Goal: Task Accomplishment & Management: Use online tool/utility

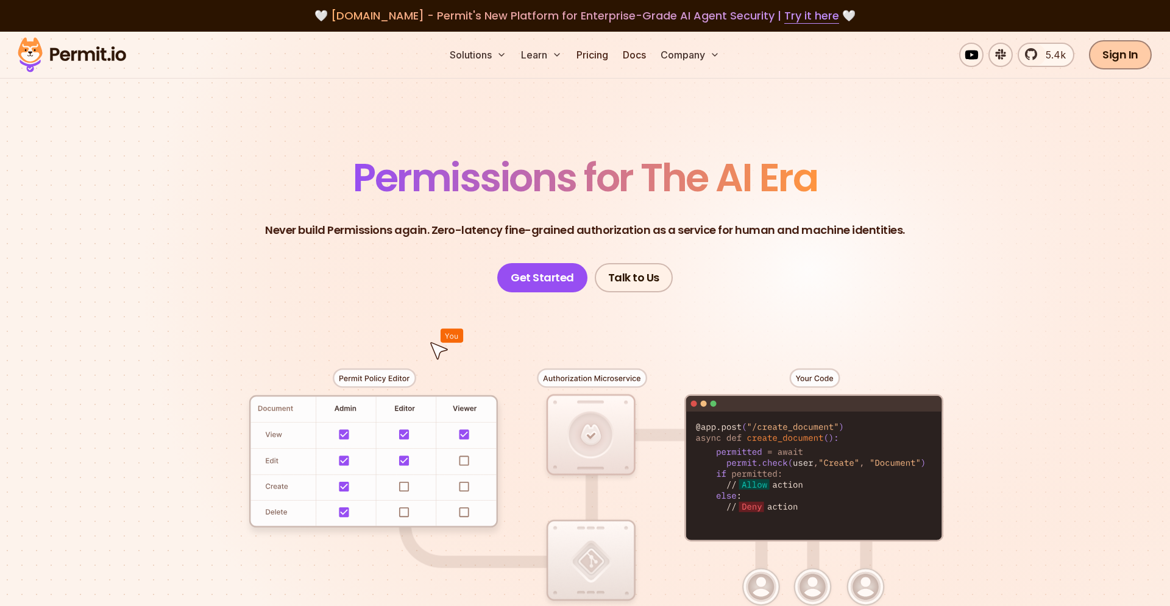
click at [1111, 63] on link "Sign In" at bounding box center [1120, 54] width 63 height 29
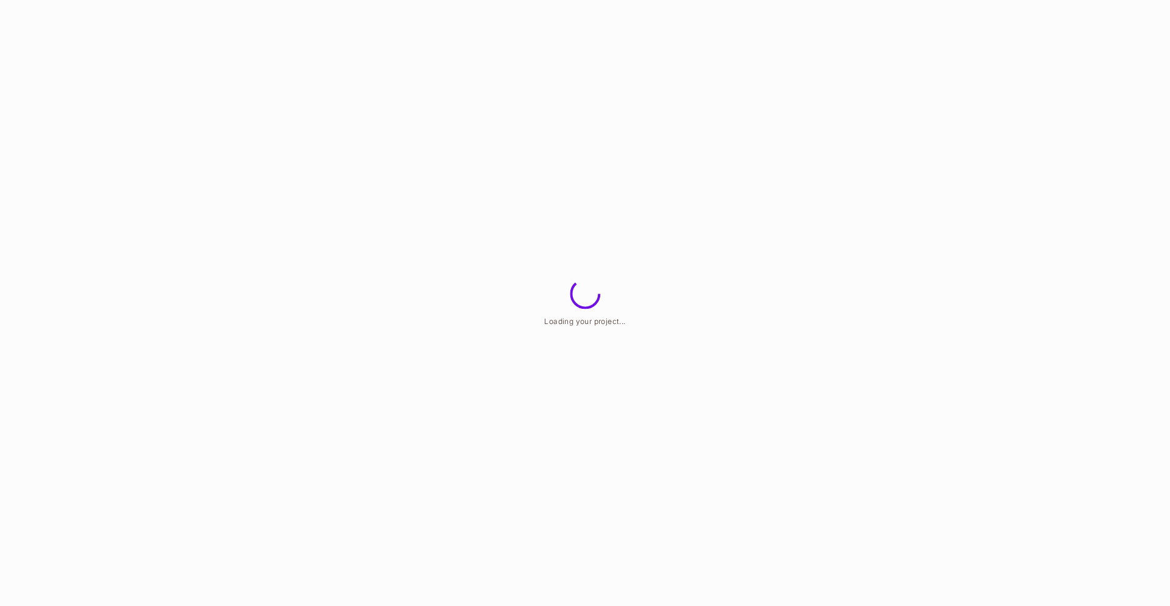
click at [624, 0] on html "Loading your project..." at bounding box center [585, 0] width 1170 height 0
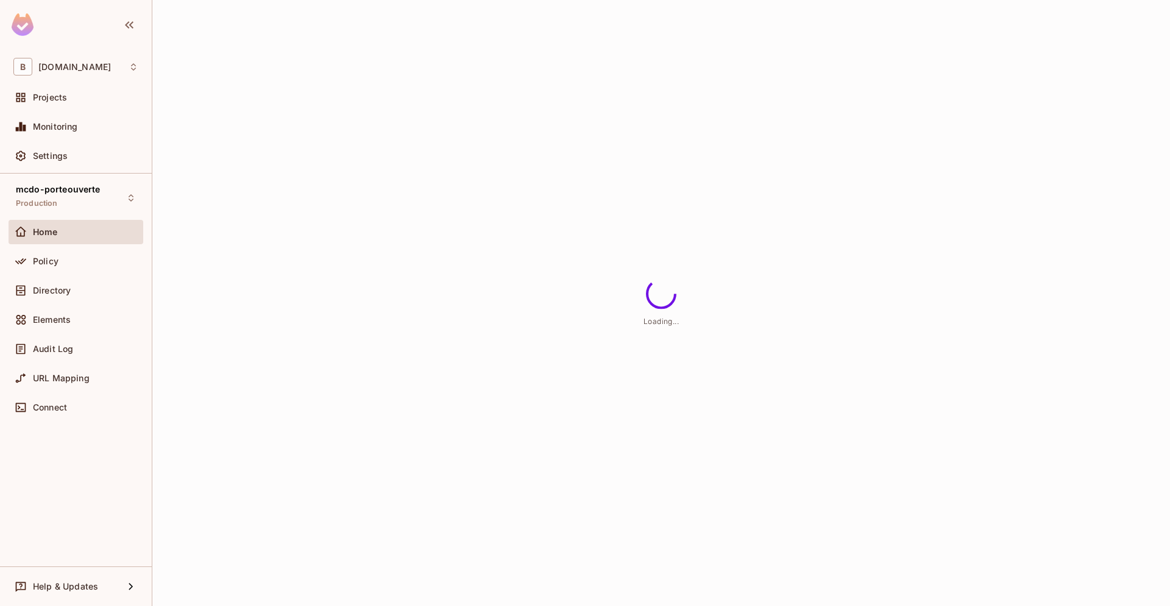
click at [192, 456] on div "Loading..." at bounding box center [661, 303] width 1018 height 606
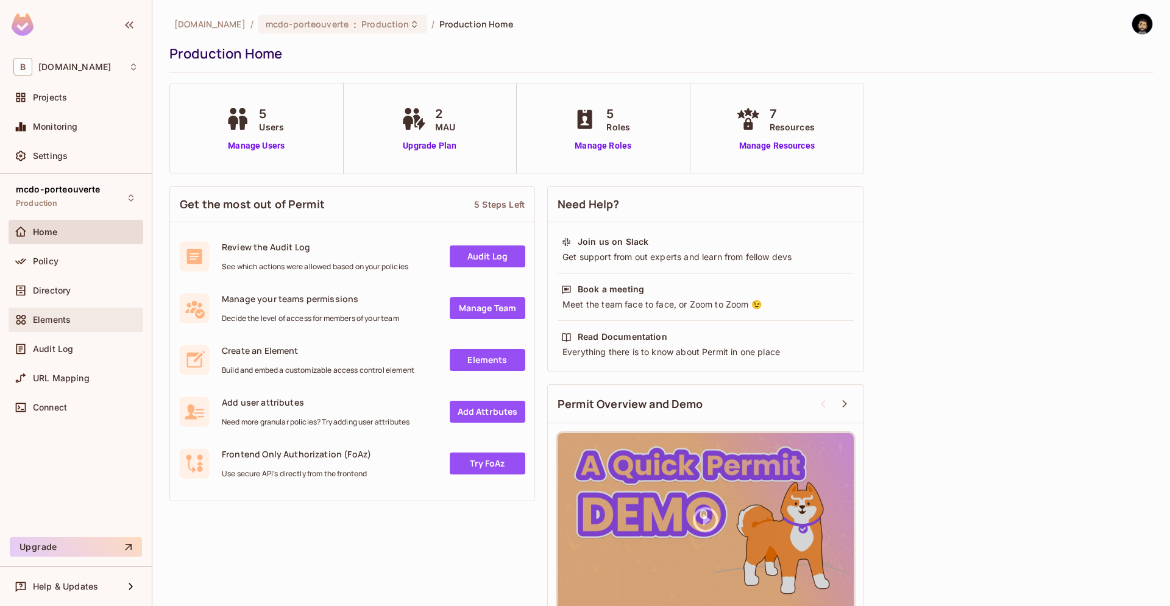
click at [73, 319] on div "Elements" at bounding box center [85, 320] width 105 height 10
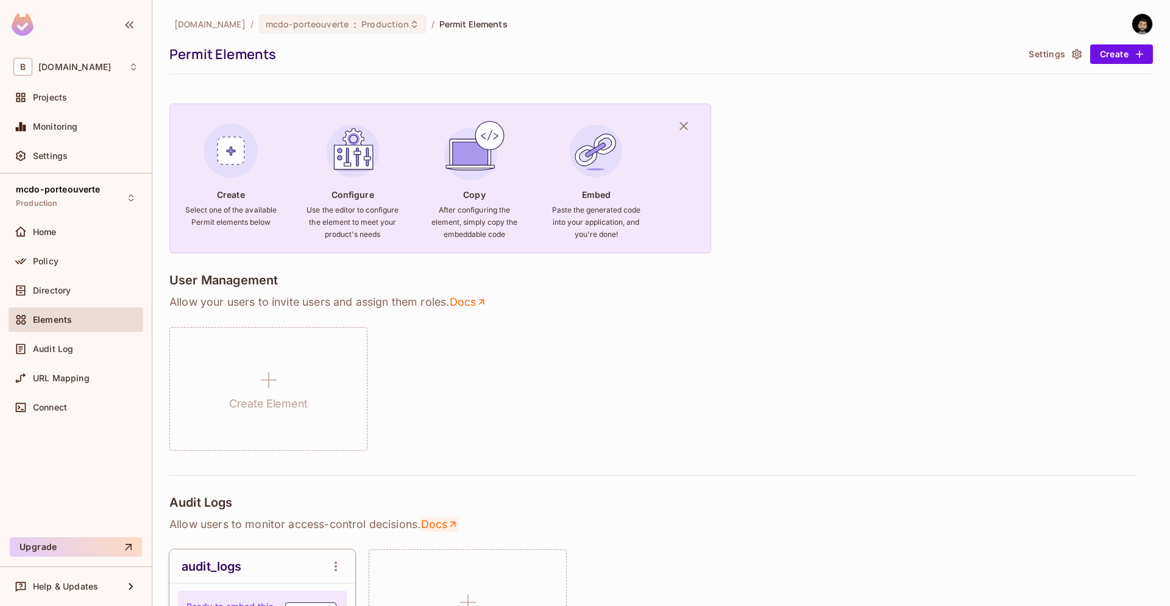
scroll to position [278, 0]
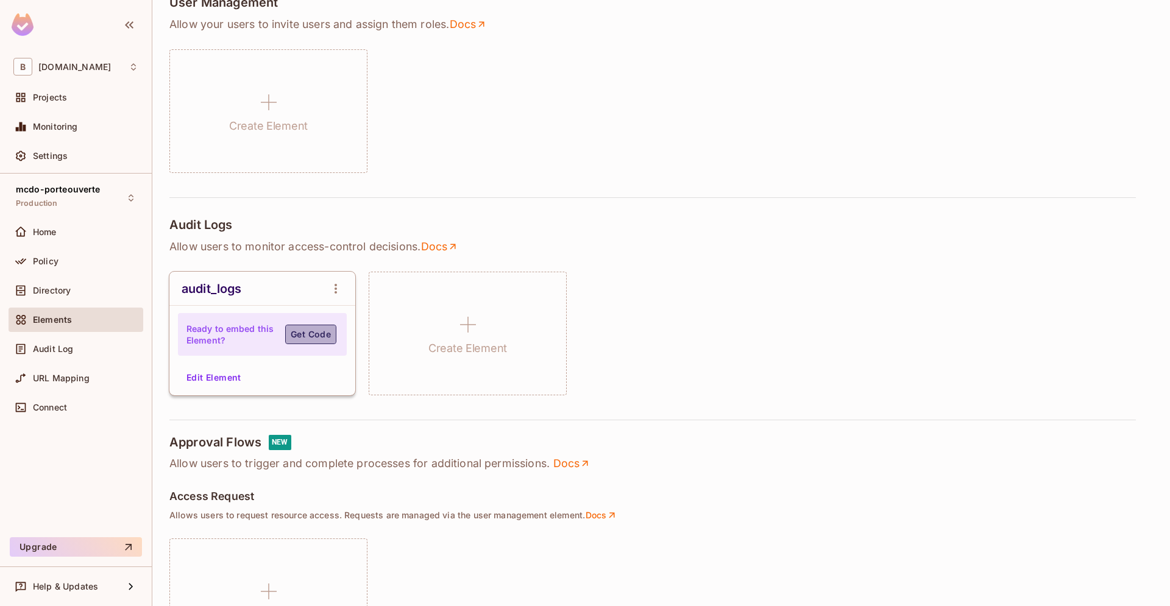
click at [296, 341] on button "Get Code" at bounding box center [310, 334] width 51 height 19
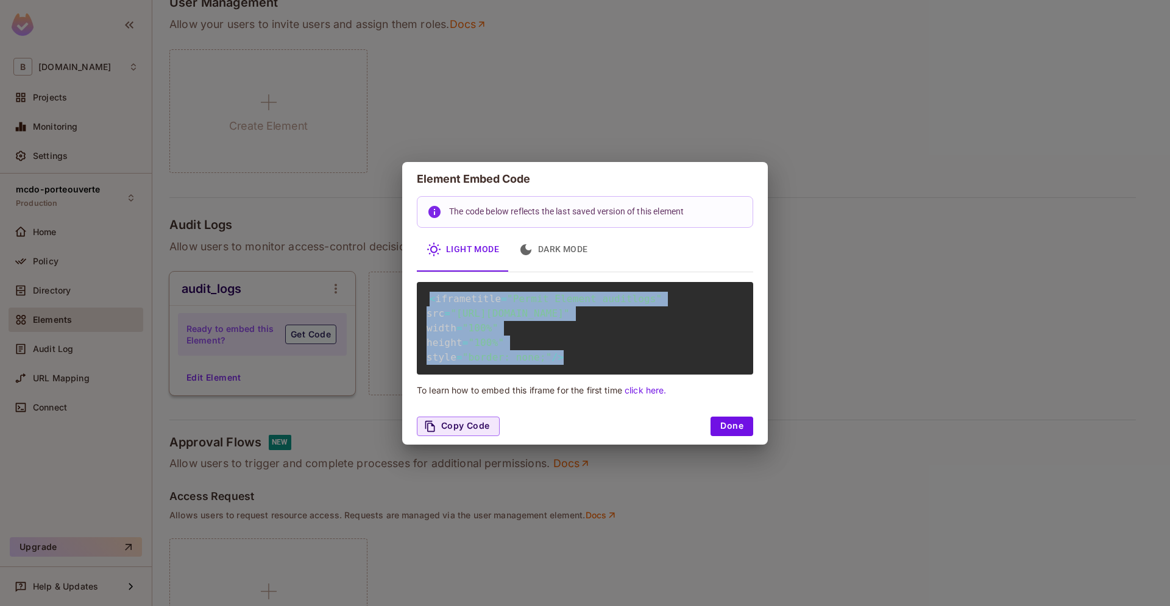
drag, startPoint x: 588, startPoint y: 376, endPoint x: 391, endPoint y: 255, distance: 231.7
click at [417, 282] on div "< iframe title = "Permit Element auditlogs" src = "https://embed.permit.io/audi…" at bounding box center [585, 328] width 336 height 93
copy div "Light Mode Dark Mode < iframe title = "Permit Element auditlogs" src = "https:/…"
click at [649, 395] on link "click here." at bounding box center [645, 390] width 41 height 10
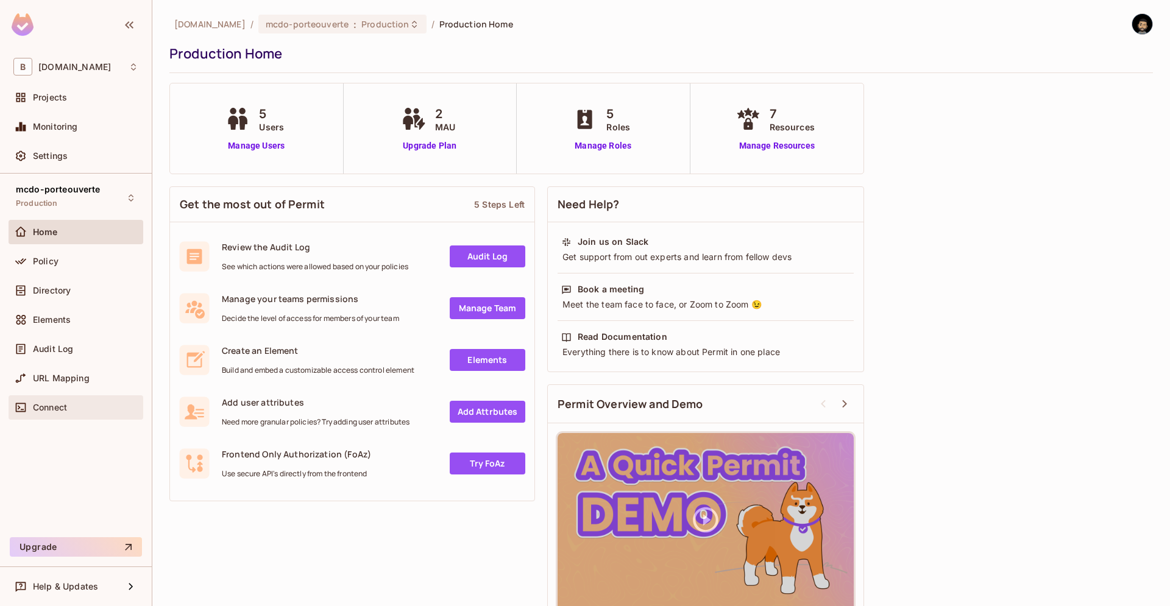
click at [101, 409] on div "Connect" at bounding box center [85, 408] width 105 height 10
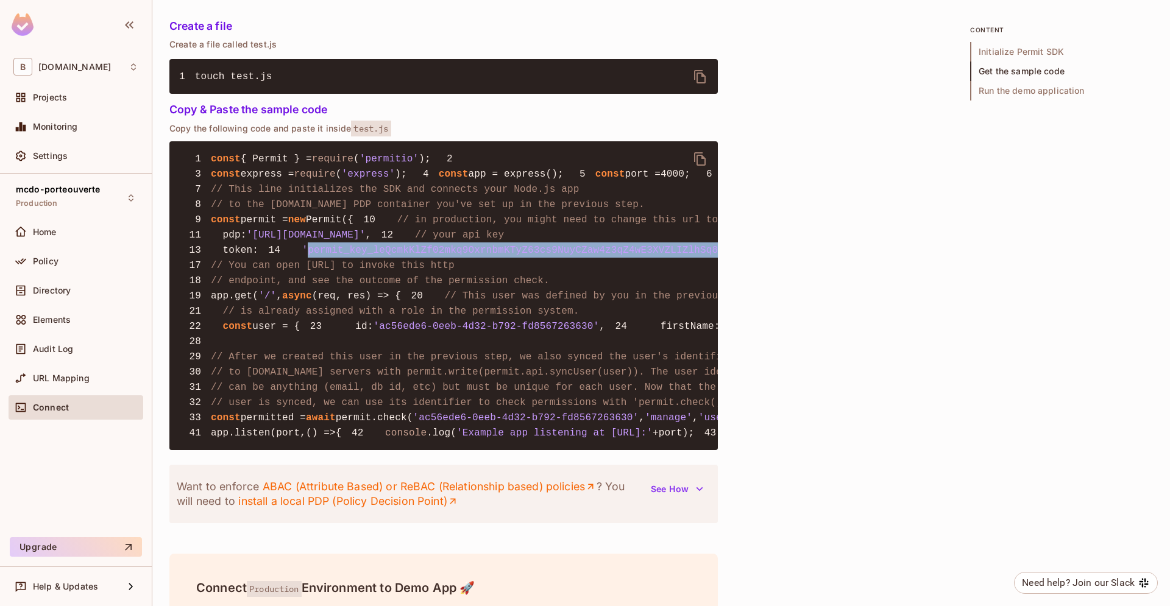
scroll to position [0, 109]
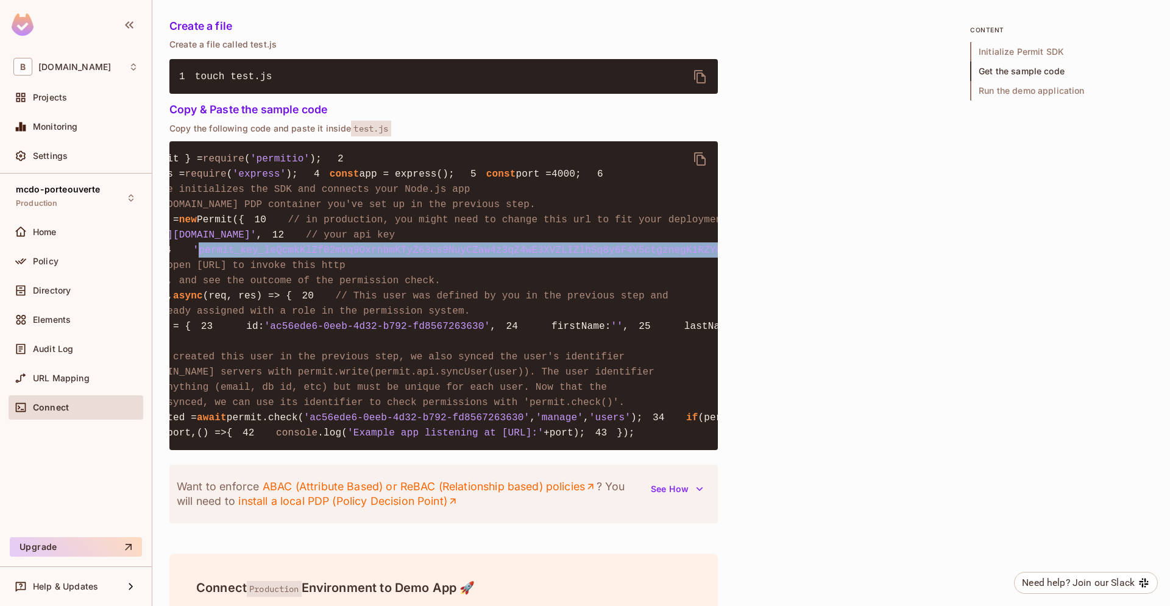
drag, startPoint x: 229, startPoint y: 359, endPoint x: 696, endPoint y: 359, distance: 467.3
click at [696, 256] on span "'permit_key_leQcmkKlZf02mkq9OxrnbmKTyZ63cs9NuyCZaw4z3qZ4wE3XVZLIZlhSq8y6F4Y5ctg…" at bounding box center [487, 250] width 588 height 11
copy span "permit_key_leQcmkKlZf02mkq9OxrnbmKTyZ63cs9NuyCZaw4z3qZ4wE3XVZLIZlhSq8y6F4Y5ctgz…"
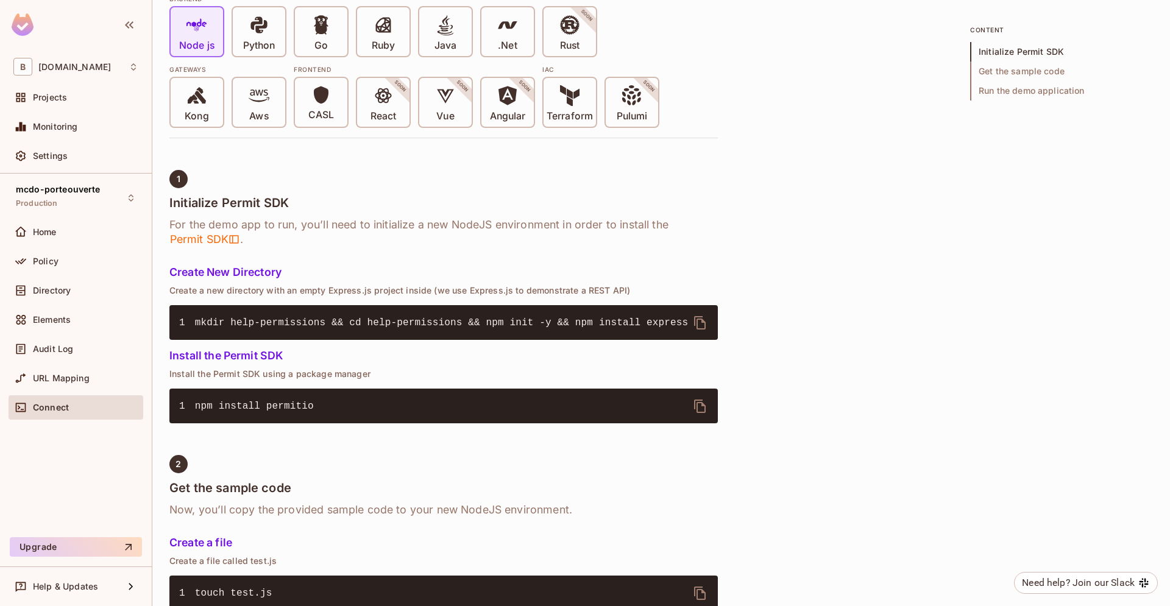
scroll to position [0, 0]
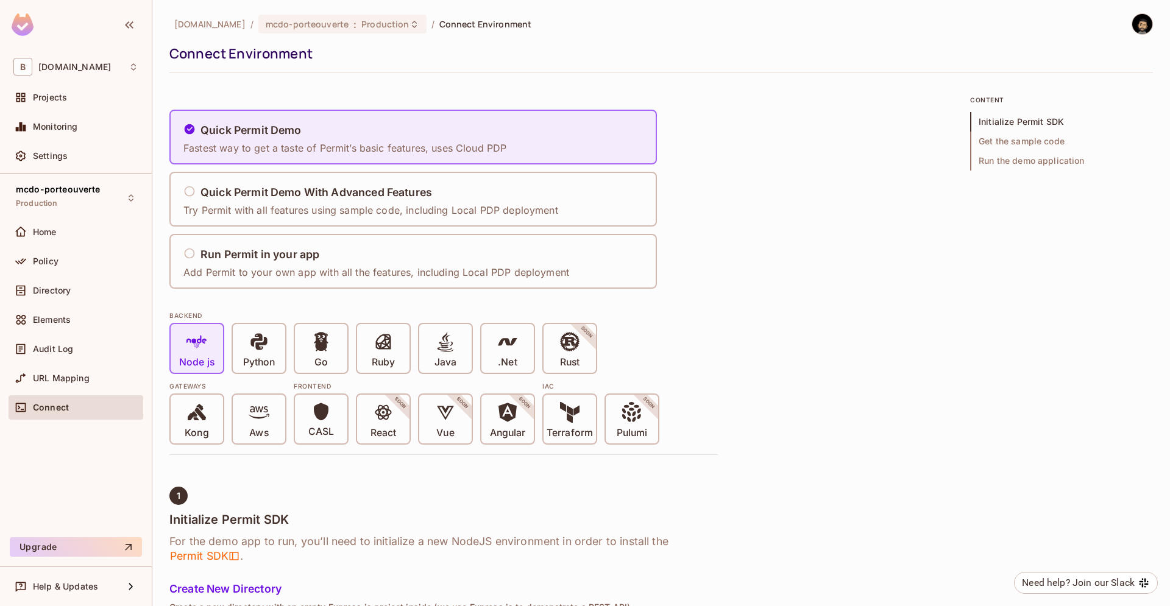
click at [1142, 24] on img at bounding box center [1142, 24] width 20 height 20
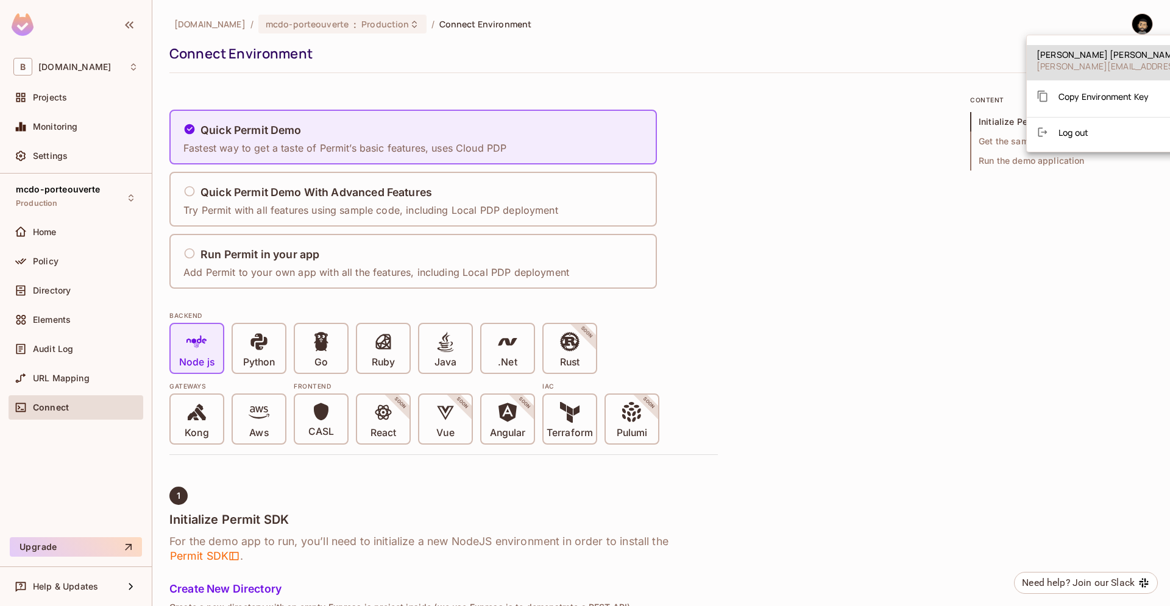
click at [679, 342] on div at bounding box center [585, 303] width 1170 height 606
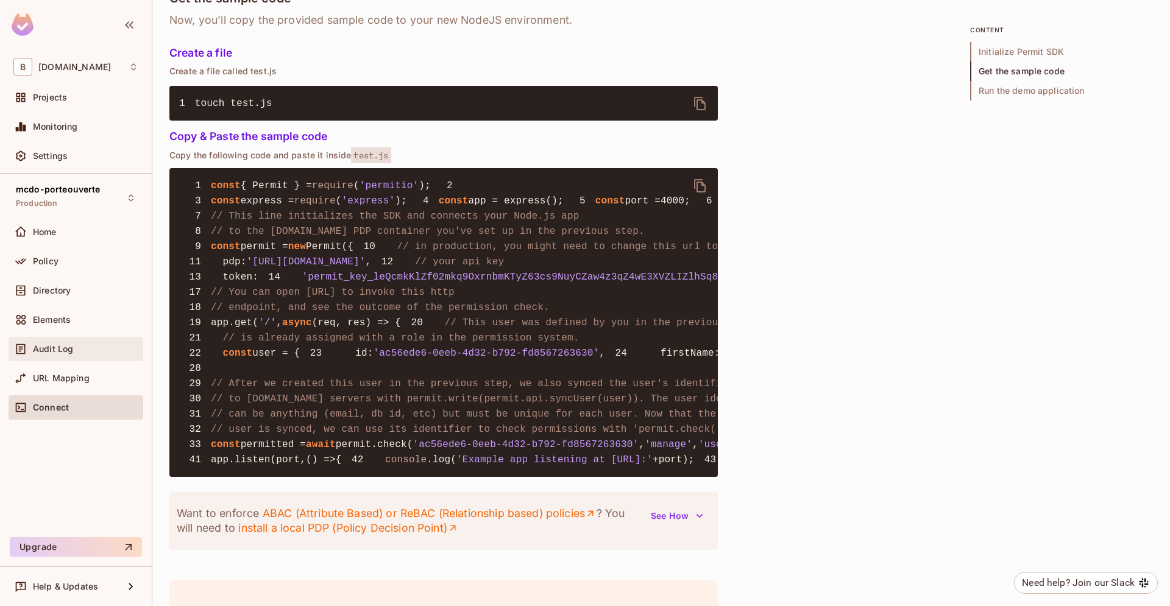
click at [97, 342] on div "Audit Log" at bounding box center [75, 349] width 125 height 15
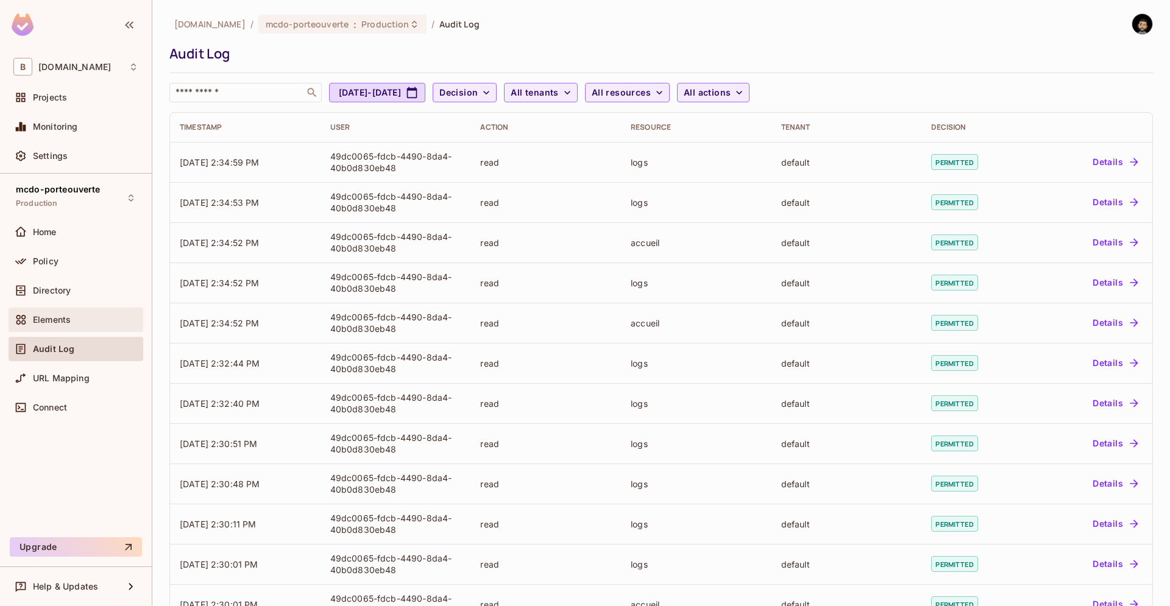
click at [64, 330] on div "Elements" at bounding box center [76, 320] width 135 height 24
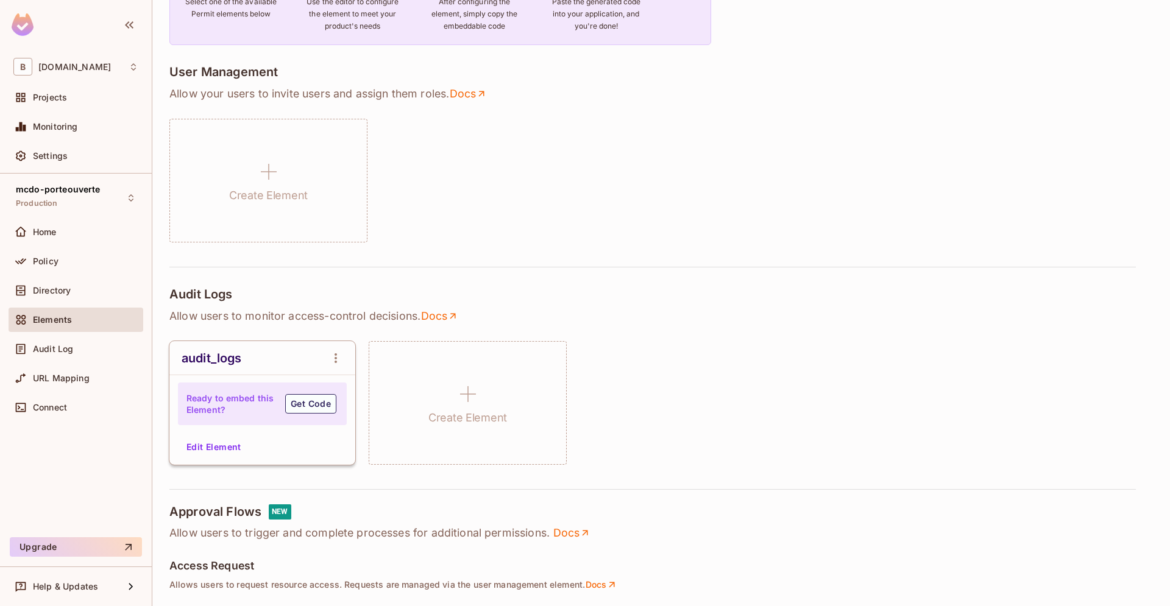
scroll to position [278, 0]
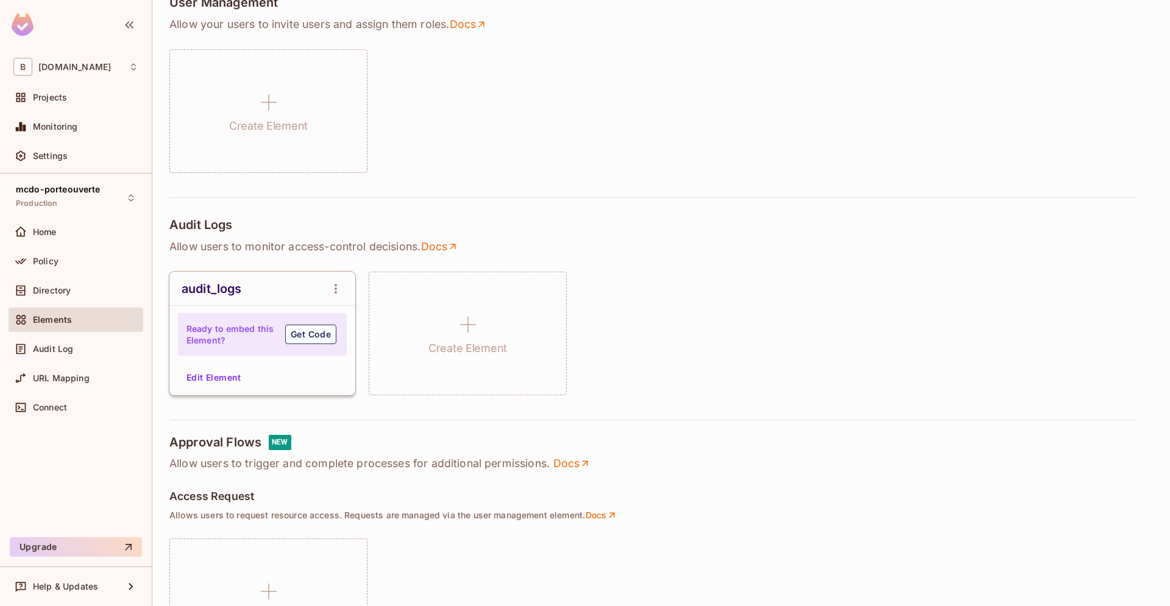
click at [308, 324] on div "Ready to embed this Element? Get Code" at bounding box center [262, 334] width 169 height 43
click at [298, 333] on button "Get Code" at bounding box center [310, 334] width 51 height 19
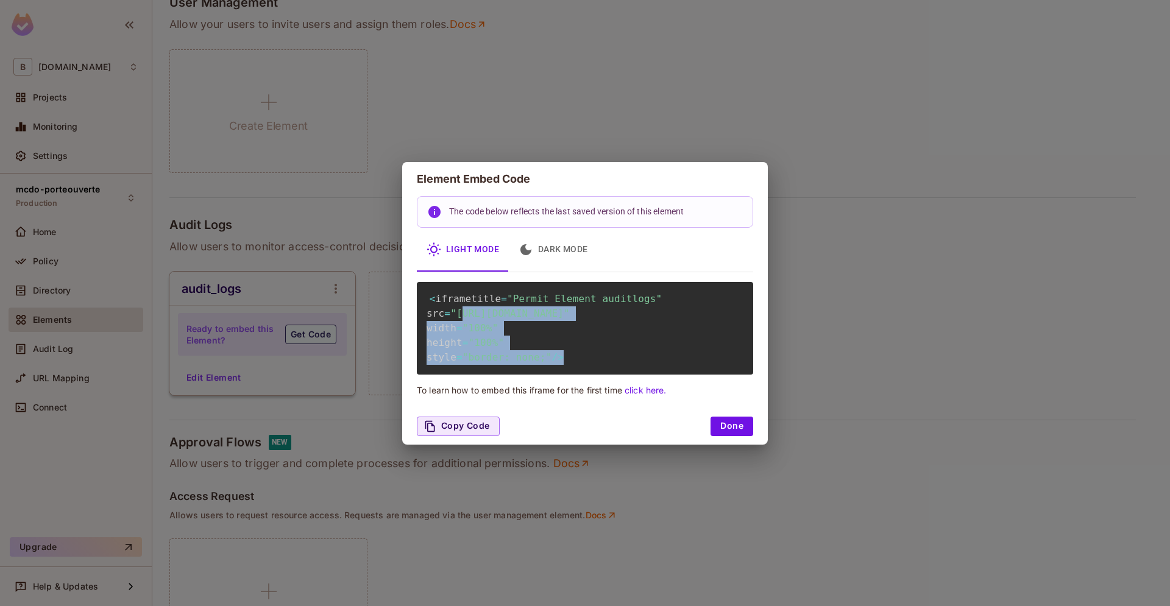
drag, startPoint x: 461, startPoint y: 311, endPoint x: 645, endPoint y: 346, distance: 187.3
click at [698, 365] on div "< iframe title = "Permit Element auditlogs" src = "https://embed.permit.io/audi…" at bounding box center [585, 328] width 336 height 93
click at [570, 319] on span ""https://embed.permit.io/auditlogs?envId=638e0b5b4cee46d09bf786d3b718a86b&darkM…" at bounding box center [509, 314] width 119 height 12
click at [726, 436] on button "Done" at bounding box center [731, 426] width 43 height 19
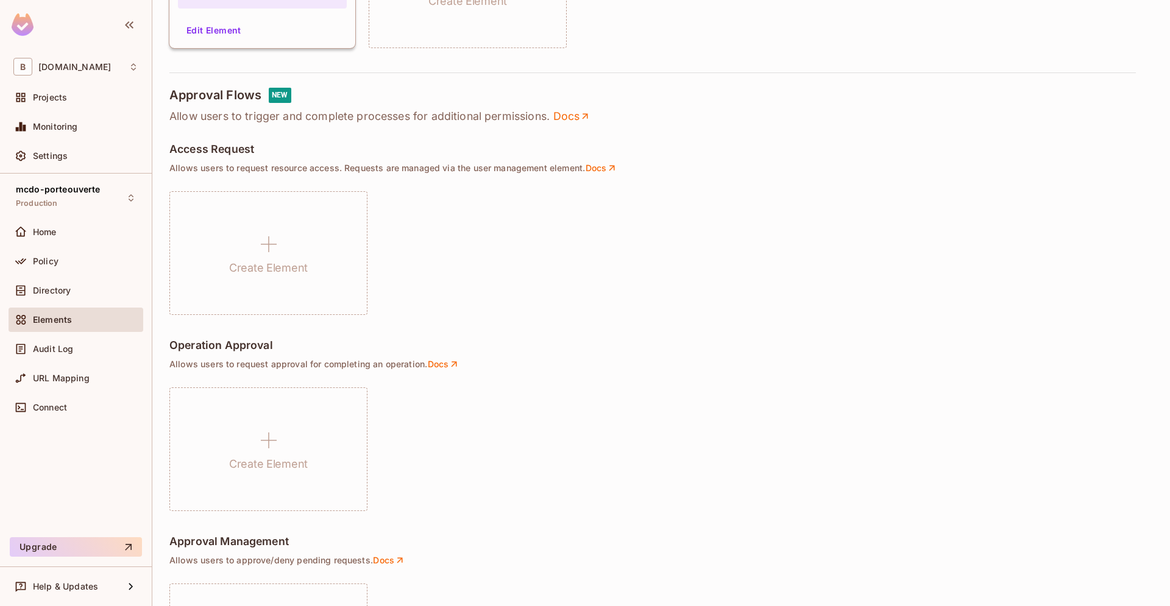
scroll to position [486, 0]
